Goal: Find specific page/section: Find specific page/section

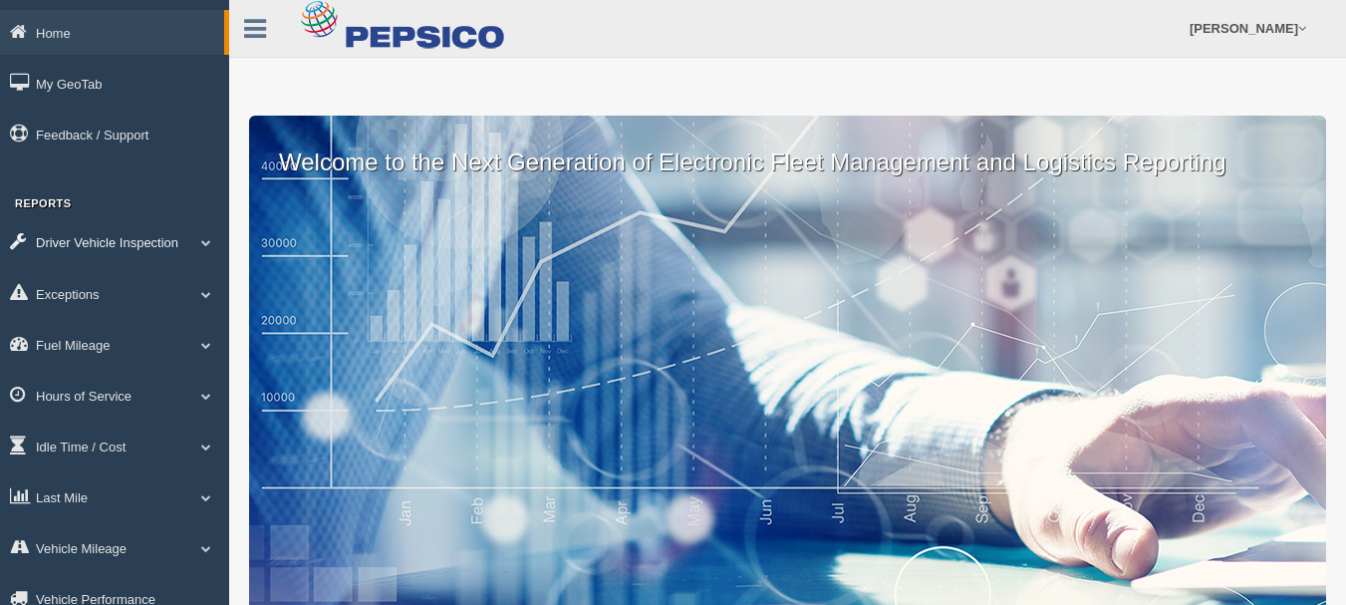
scroll to position [79, 0]
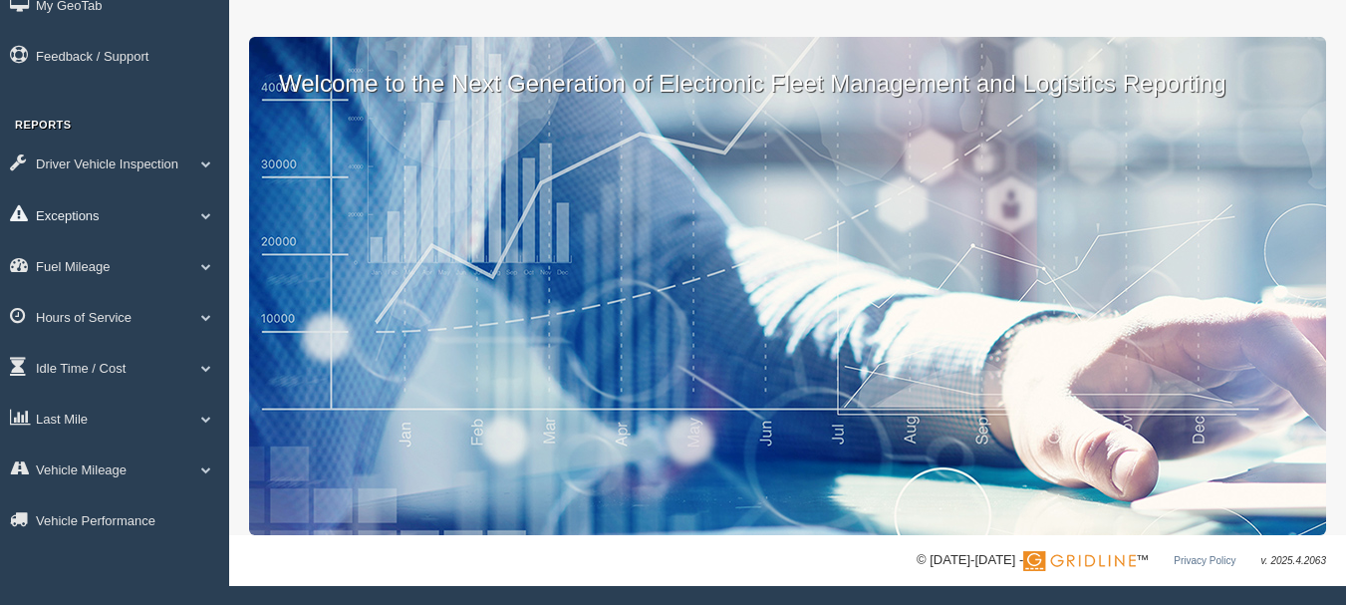
click at [130, 204] on link "Exceptions" at bounding box center [114, 214] width 229 height 45
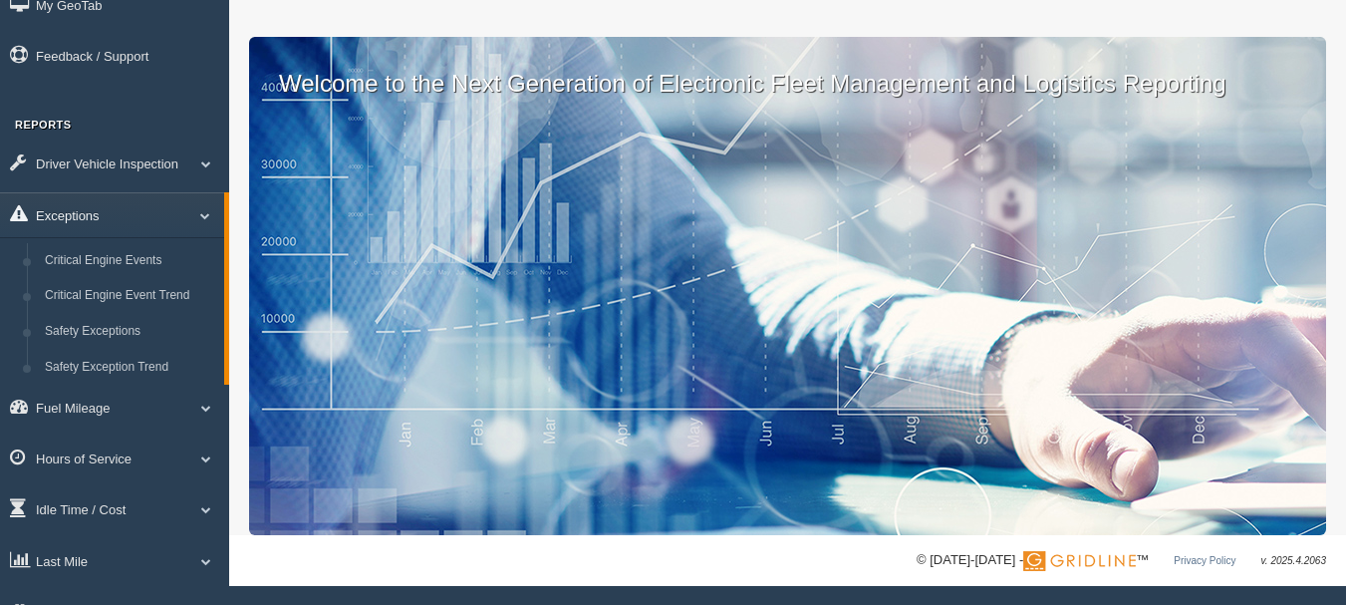
click at [130, 204] on link "Exceptions" at bounding box center [112, 214] width 224 height 45
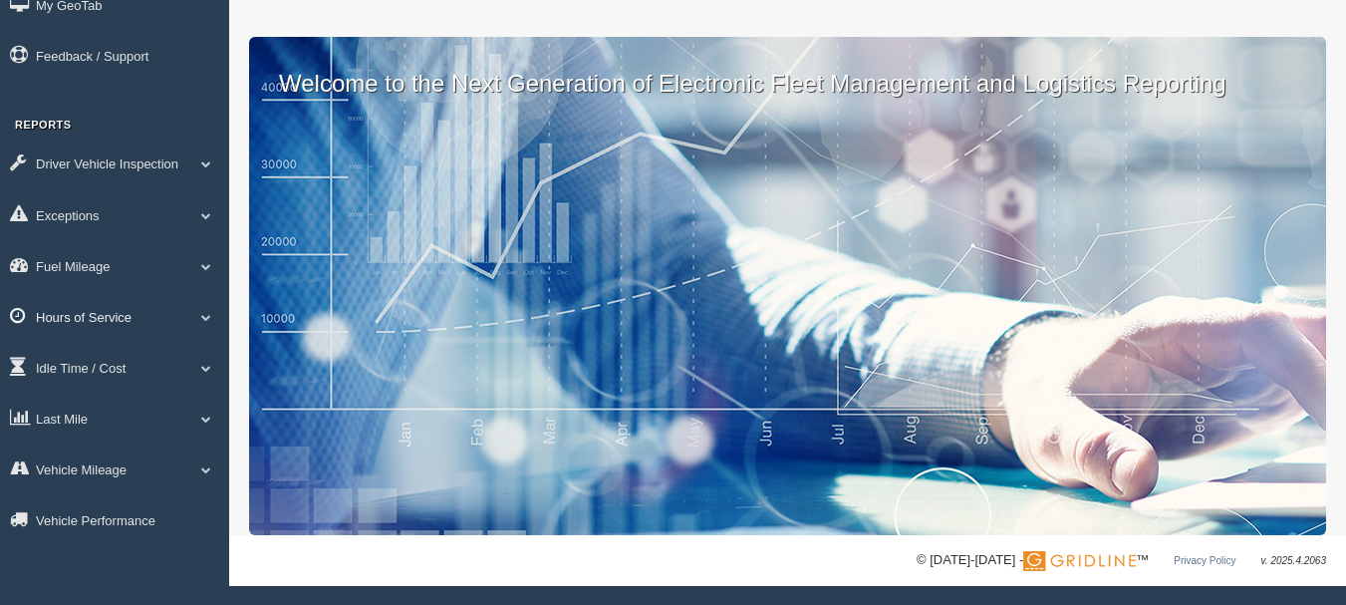
click at [155, 315] on link "Hours of Service" at bounding box center [114, 316] width 229 height 45
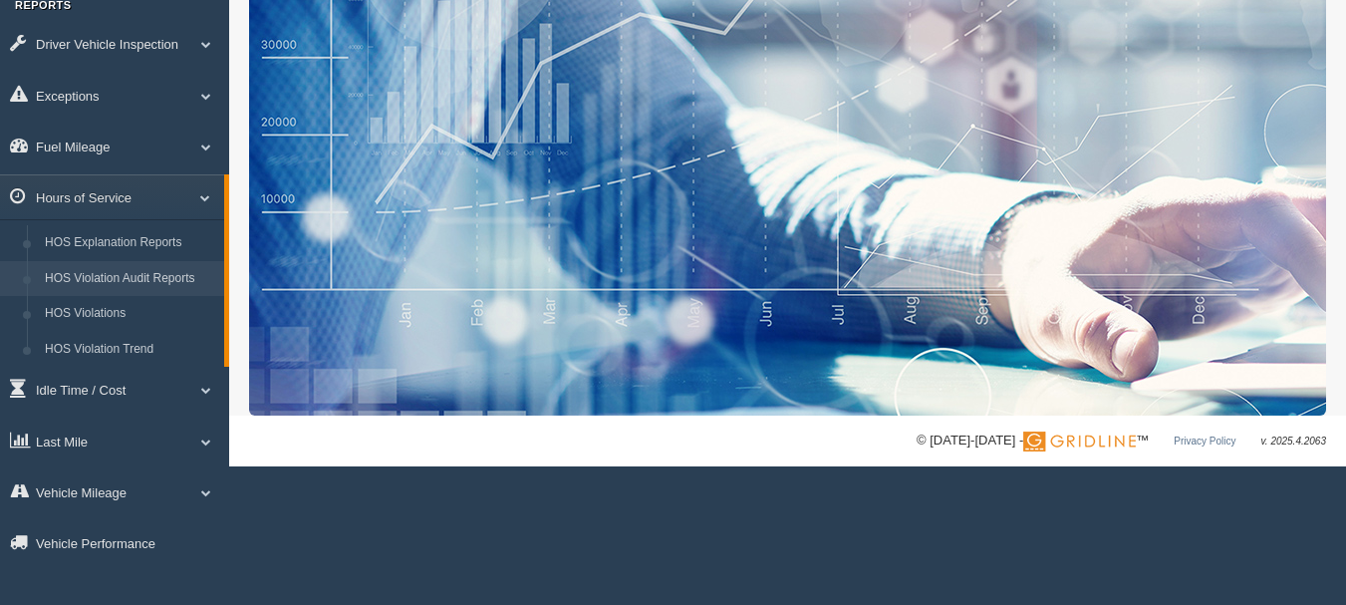
scroll to position [199, 0]
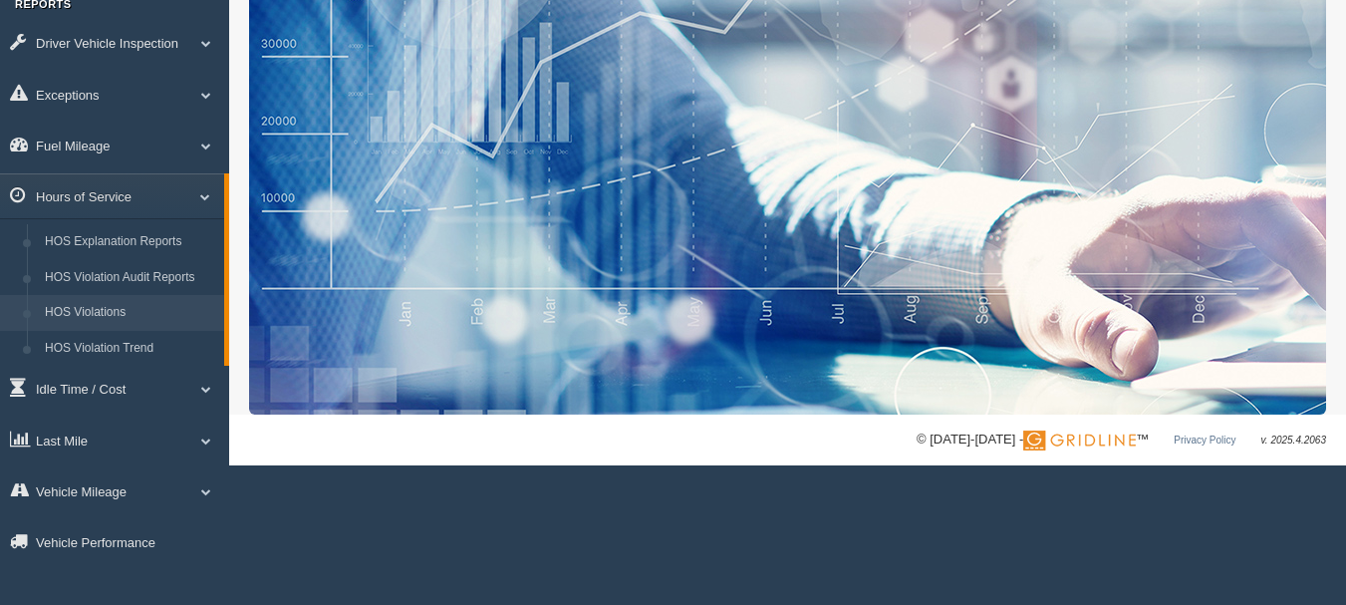
click at [89, 310] on link "HOS Violations" at bounding box center [130, 313] width 188 height 36
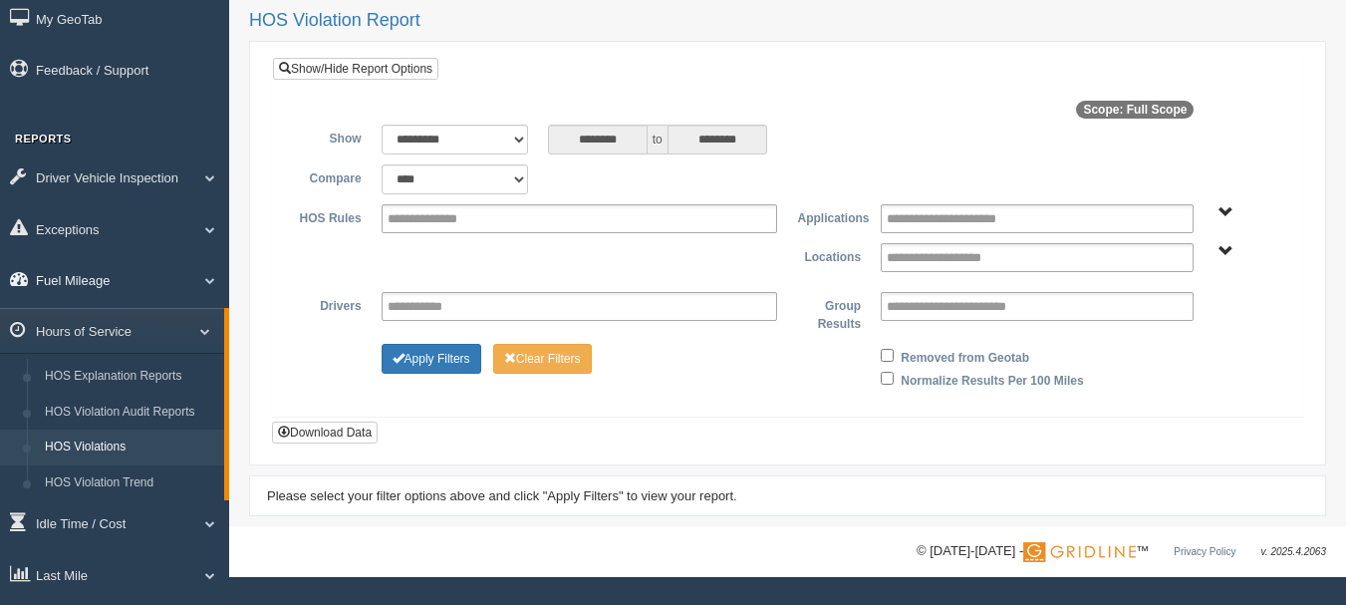
scroll to position [100, 0]
